Goal: Information Seeking & Learning: Learn about a topic

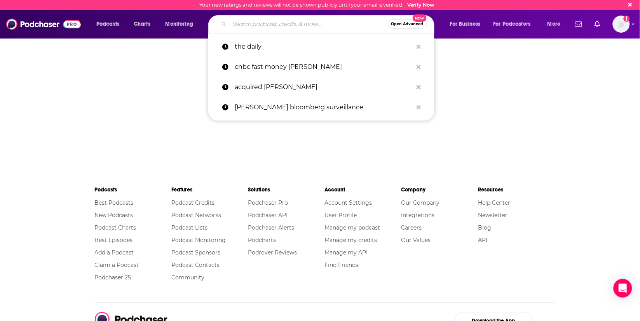
click at [304, 21] on input "Search podcasts, credits, & more..." at bounding box center [309, 24] width 158 height 12
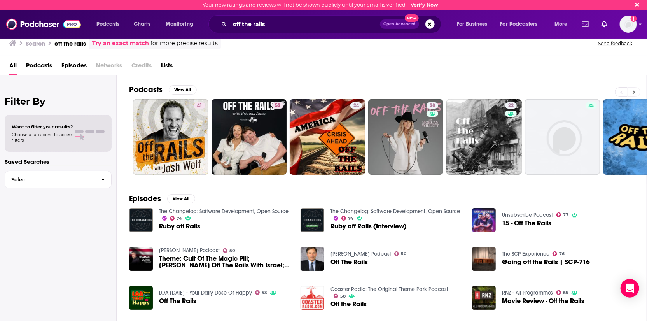
click at [633, 91] on icon at bounding box center [634, 91] width 2 height 3
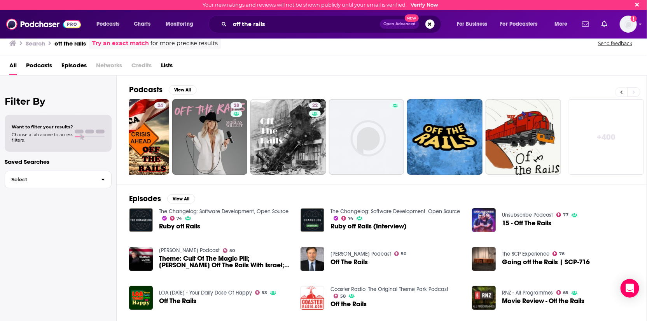
click at [617, 91] on button at bounding box center [621, 92] width 12 height 10
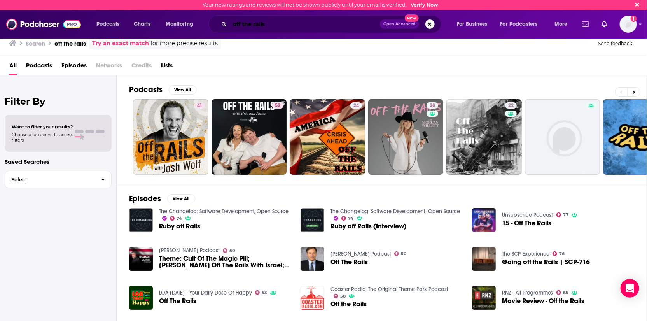
click at [309, 20] on input "off the rails" at bounding box center [305, 24] width 150 height 12
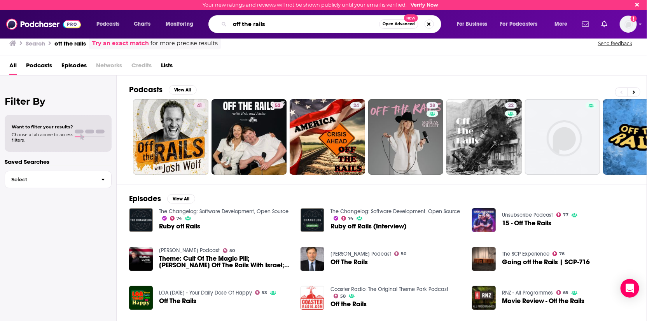
click at [278, 24] on input "off the rails" at bounding box center [304, 24] width 149 height 12
type input "off the rails from the u.s faster payments council"
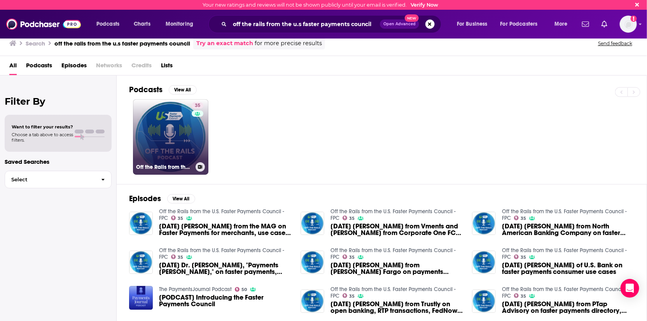
click at [179, 134] on link "35 Off the Rails from the U.S. Faster Payments Council - FPC" at bounding box center [170, 136] width 75 height 75
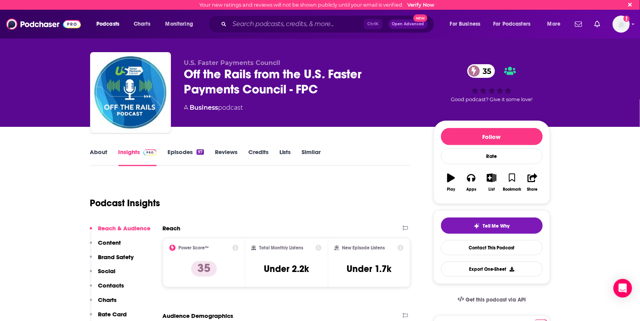
scroll to position [86, 0]
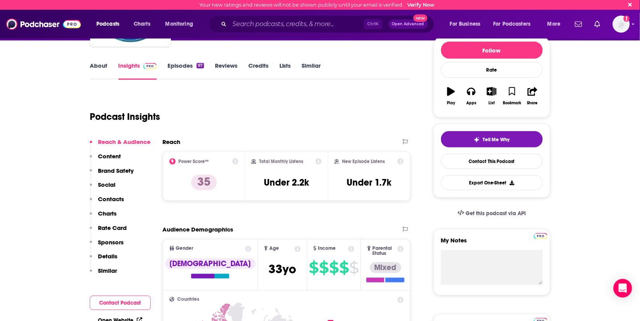
click at [99, 66] on link "About" at bounding box center [98, 71] width 17 height 18
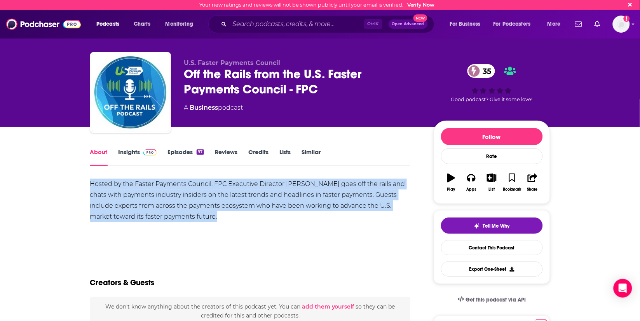
drag, startPoint x: 230, startPoint y: 216, endPoint x: 78, endPoint y: 183, distance: 155.1
drag, startPoint x: 78, startPoint y: 183, endPoint x: 110, endPoint y: 186, distance: 32.4
copy div "Hosted by the Faster Payments Council, FPC Executive Director [PERSON_NAME] goe…"
click at [182, 152] on link "Episodes 97" at bounding box center [186, 157] width 36 height 18
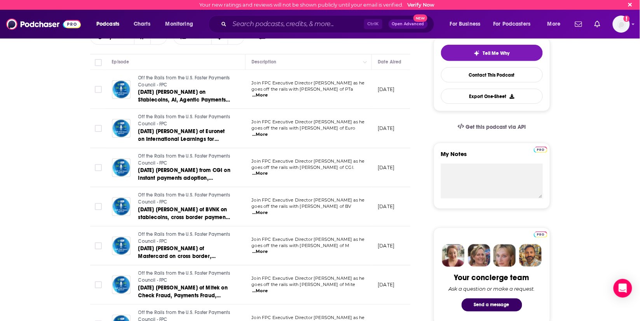
scroll to position [129, 0]
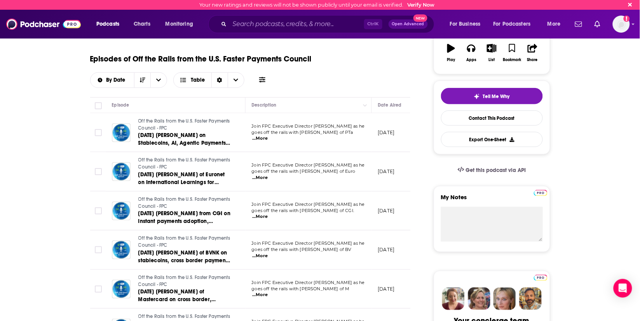
click at [268, 138] on span "...More" at bounding box center [260, 138] width 16 height 6
drag, startPoint x: 250, startPoint y: 137, endPoint x: 285, endPoint y: 137, distance: 35.4
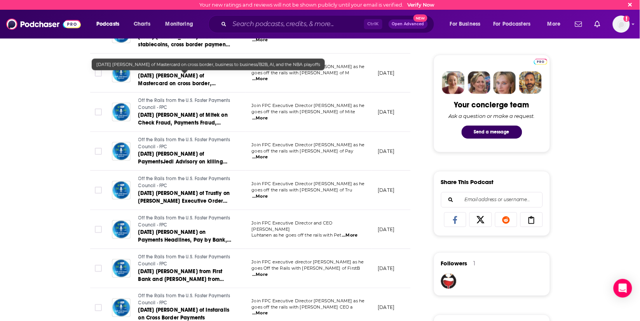
scroll to position [389, 0]
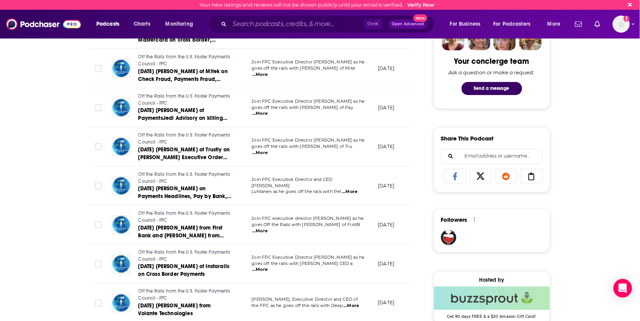
click at [268, 267] on span "...More" at bounding box center [260, 270] width 16 height 6
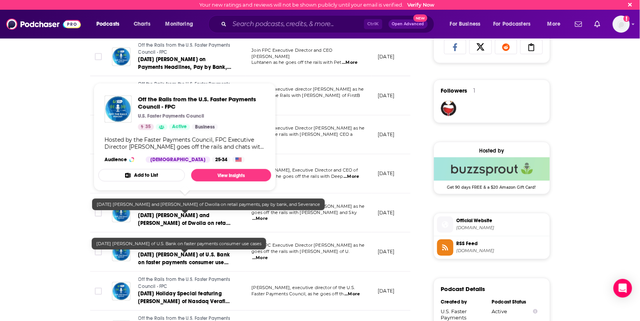
scroll to position [561, 0]
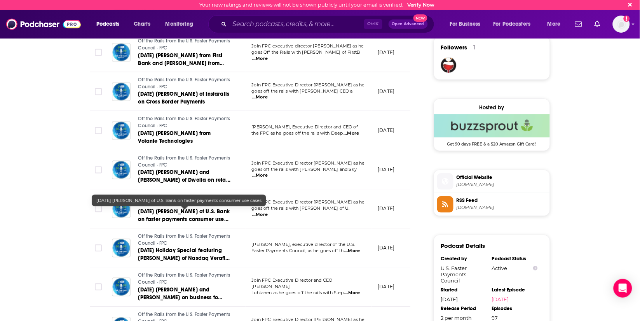
drag, startPoint x: 16, startPoint y: 195, endPoint x: 21, endPoint y: 195, distance: 5.1
click at [16, 195] on div "About Insights Episodes 97 Reviews Credits Lists Similar Episodes of Off the Ra…" at bounding box center [320, 131] width 640 height 1132
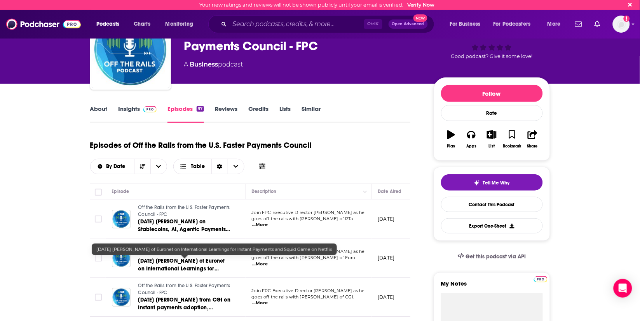
scroll to position [0, 0]
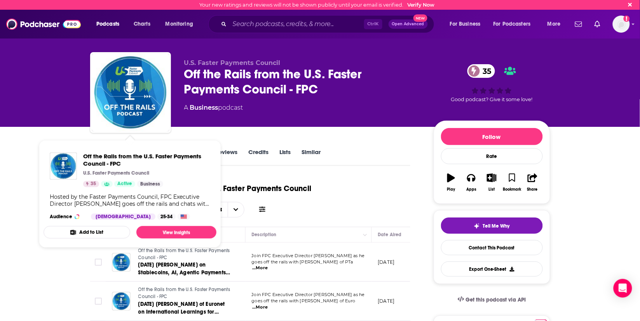
drag, startPoint x: 37, startPoint y: 134, endPoint x: 52, endPoint y: 135, distance: 14.8
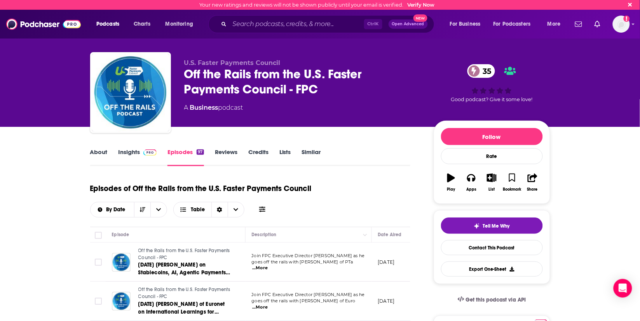
click at [126, 150] on link "Insights" at bounding box center [138, 157] width 38 height 18
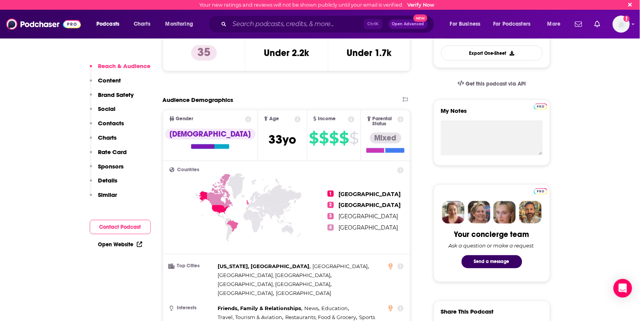
scroll to position [259, 0]
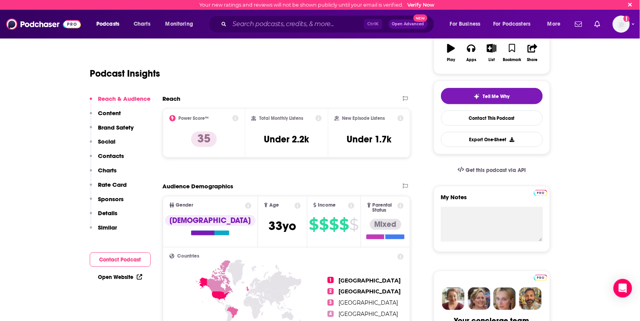
scroll to position [86, 0]
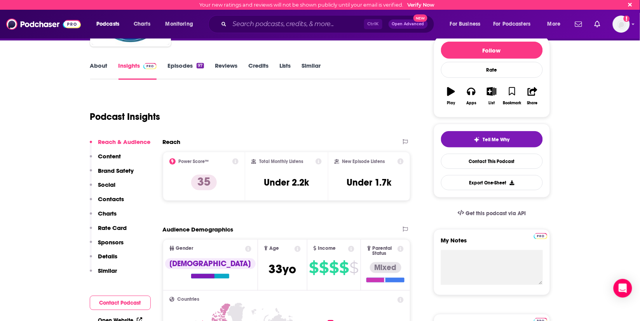
click at [263, 131] on div "Podcast Insights" at bounding box center [250, 115] width 321 height 46
drag, startPoint x: 294, startPoint y: 117, endPoint x: 252, endPoint y: 146, distance: 50.7
click at [294, 117] on div "Podcast Insights" at bounding box center [247, 112] width 314 height 40
click at [235, 160] on icon at bounding box center [235, 161] width 6 height 6
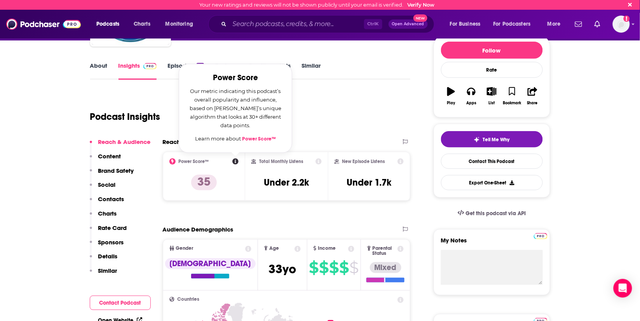
click at [339, 115] on div "Podcast Insights" at bounding box center [247, 112] width 314 height 40
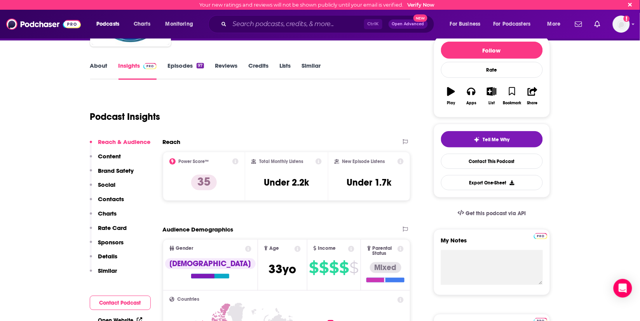
drag, startPoint x: 625, startPoint y: 121, endPoint x: 599, endPoint y: 104, distance: 31.7
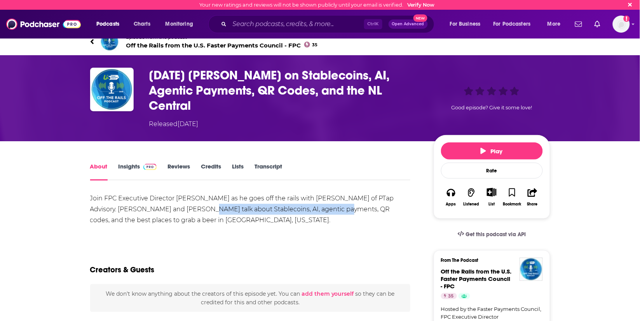
drag, startPoint x: 173, startPoint y: 210, endPoint x: 309, endPoint y: 204, distance: 136.2
click at [309, 204] on div "Join FPC Executive Director [PERSON_NAME] as he goes off the rails with [PERSON…" at bounding box center [250, 209] width 321 height 33
copy div "Stablecoins, AI, agentic payments, QR codes,"
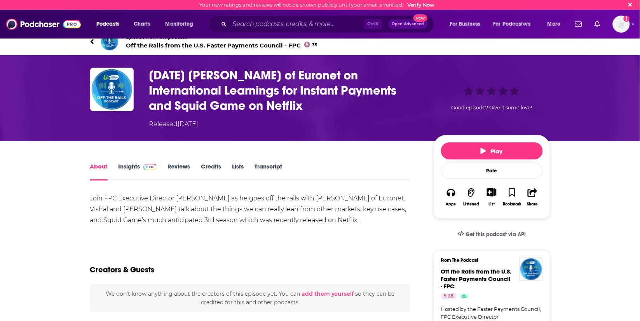
click at [218, 208] on div "Join FPC Executive Director Reed Luhtanen as he goes off the rails with Vishal …" at bounding box center [250, 209] width 321 height 33
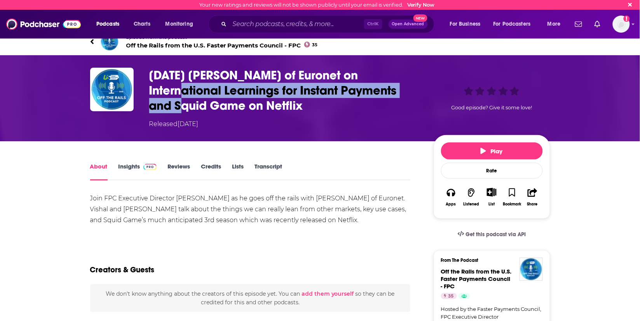
drag, startPoint x: 149, startPoint y: 89, endPoint x: 406, endPoint y: 91, distance: 256.6
click at [406, 91] on h1 "[DATE] [PERSON_NAME] of Euronet on International Learnings for Instant Payments…" at bounding box center [285, 90] width 272 height 45
drag, startPoint x: 406, startPoint y: 91, endPoint x: 378, endPoint y: 91, distance: 27.6
copy h1 "International Learnings for Instant Payments"
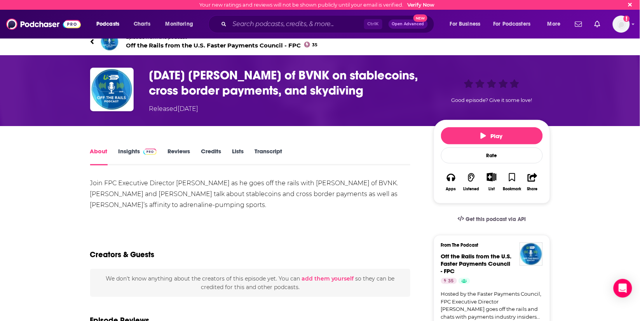
click at [279, 79] on h1 "12 June 2025 Chris Harmse of BVNK on stablecoins, cross border payments, and sk…" at bounding box center [285, 83] width 272 height 30
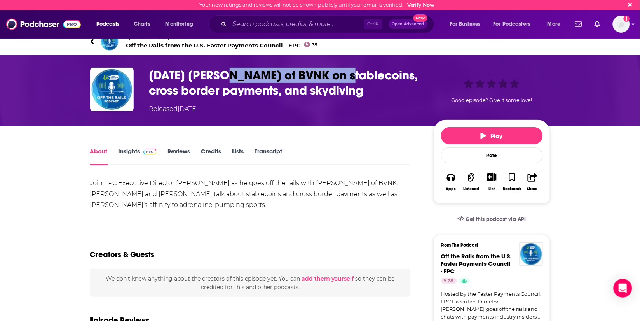
drag, startPoint x: 229, startPoint y: 75, endPoint x: 352, endPoint y: 77, distance: 123.2
click at [352, 77] on h1 "12 June 2025 Chris Harmse of BVNK on stablecoins, cross border payments, and sk…" at bounding box center [285, 83] width 272 height 30
drag, startPoint x: 352, startPoint y: 77, endPoint x: 347, endPoint y: 76, distance: 4.7
copy h1 "Chris Harmse of BVNK"
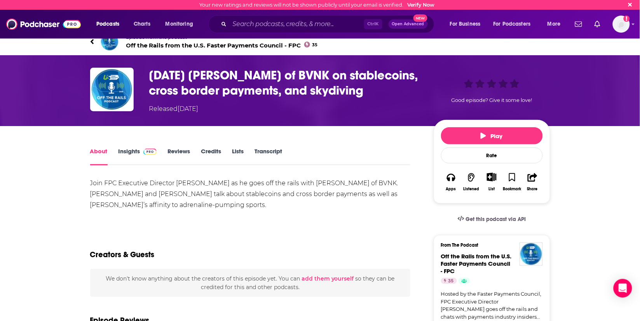
click at [177, 200] on div "Join FPC Executive Director Reed Luhtanen as he goes off the rails with Chris H…" at bounding box center [250, 194] width 321 height 33
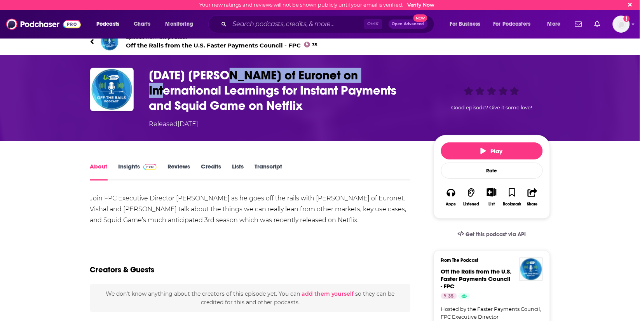
drag, startPoint x: 224, startPoint y: 74, endPoint x: 360, endPoint y: 79, distance: 136.9
click at [360, 79] on h1 "[DATE] [PERSON_NAME] of Euronet on International Learnings for Instant Payments…" at bounding box center [285, 90] width 272 height 45
drag, startPoint x: 360, startPoint y: 79, endPoint x: 353, endPoint y: 79, distance: 7.4
copy h1 "Vishal Pasari of Euronet"
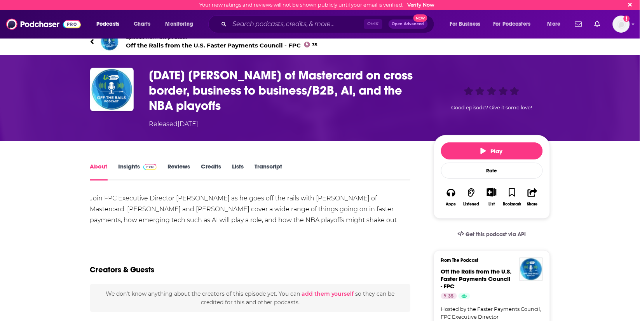
click at [313, 197] on div "Join FPC Executive Director Reed Luhtanen as he goes off the rails with Phillip…" at bounding box center [250, 209] width 321 height 33
drag, startPoint x: 311, startPoint y: 197, endPoint x: 402, endPoint y: 199, distance: 90.2
click at [402, 199] on div "Join FPC Executive Director Reed Luhtanen as he goes off the rails with Phillip…" at bounding box center [250, 209] width 321 height 33
drag, startPoint x: 402, startPoint y: 199, endPoint x: 367, endPoint y: 196, distance: 35.1
copy div "Phillipa Wilson of Mastercard."
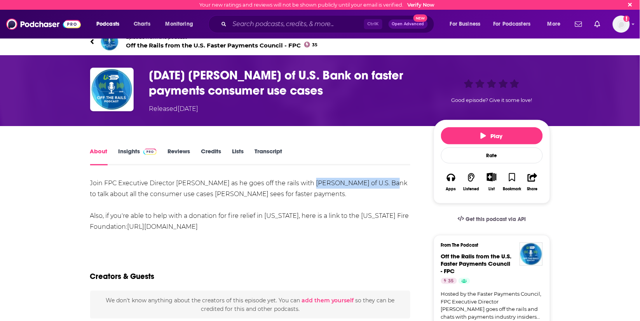
drag, startPoint x: 311, startPoint y: 181, endPoint x: 394, endPoint y: 185, distance: 82.9
click at [394, 185] on div "Join FPC Executive Director Reed Luhtanen as he goes off the rails with Raman K…" at bounding box center [250, 205] width 321 height 54
copy div "Raman Kumar of U.S. Bank"
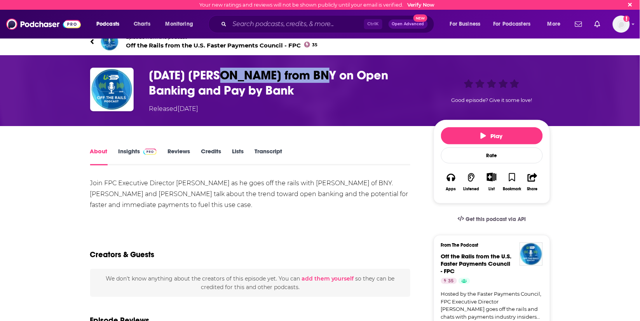
drag, startPoint x: 223, startPoint y: 73, endPoint x: 320, endPoint y: 71, distance: 96.8
click at [320, 71] on h1 "[DATE] [PERSON_NAME] from BNY on Open Banking and Pay by Bank" at bounding box center [285, 83] width 272 height 30
copy h1 "[PERSON_NAME]"
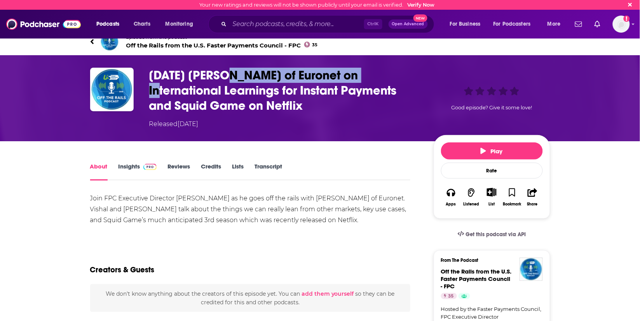
drag, startPoint x: 224, startPoint y: 74, endPoint x: 355, endPoint y: 78, distance: 130.7
click at [355, 78] on h1 "[DATE] [PERSON_NAME] of Euronet on International Learnings for Instant Payments…" at bounding box center [285, 90] width 272 height 45
drag, startPoint x: 355, startPoint y: 78, endPoint x: 333, endPoint y: 78, distance: 22.2
copy h1 "[PERSON_NAME] of Euronet"
